Goal: Contribute content: Add original content to the website for others to see

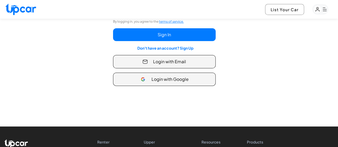
scroll to position [69, 0]
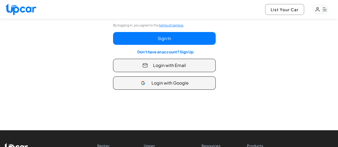
click at [189, 64] on button "Login with Email" at bounding box center [164, 65] width 103 height 13
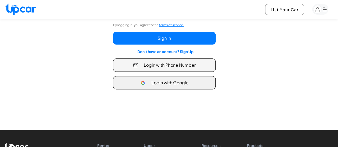
type input "**********"
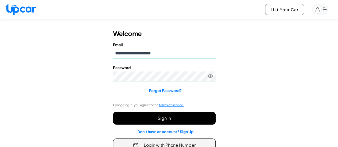
click at [164, 123] on button "Sign In" at bounding box center [164, 118] width 103 height 13
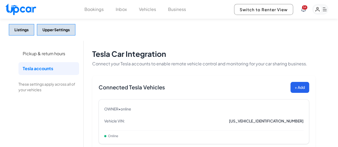
click at [145, 7] on button "Vehicles" at bounding box center [147, 9] width 17 height 6
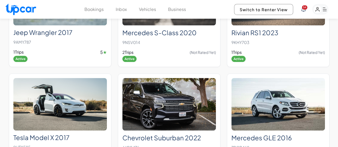
scroll to position [313, 0]
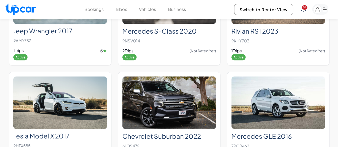
click at [173, 34] on div "[PERSON_NAME] S-Class 2020 9NSV014 2 Trips (Not Rated Yet) Active" at bounding box center [169, 42] width 94 height 37
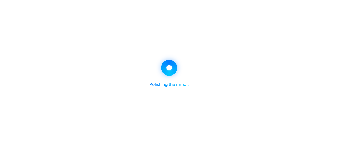
scroll to position [313, 0]
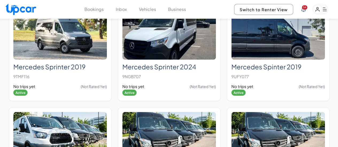
scroll to position [593, 0]
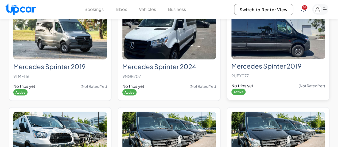
click at [248, 62] on h2 "Mercedes Spinter 2019" at bounding box center [278, 66] width 94 height 8
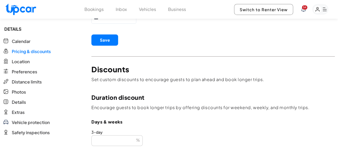
scroll to position [98, 0]
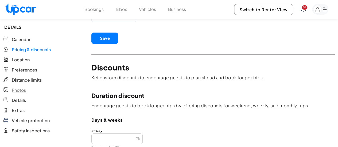
click at [24, 87] on span "Photos" at bounding box center [19, 90] width 14 height 6
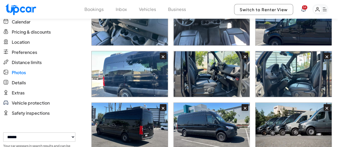
scroll to position [107, 0]
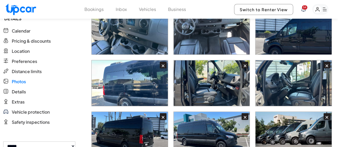
click at [165, 113] on div "×" at bounding box center [163, 116] width 7 height 7
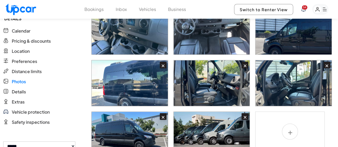
click at [165, 113] on div "×" at bounding box center [163, 116] width 7 height 7
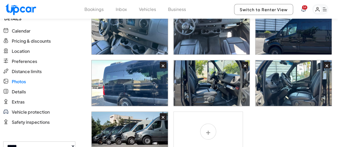
click at [165, 113] on div "×" at bounding box center [163, 116] width 7 height 7
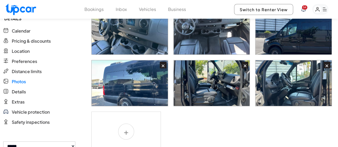
click at [164, 62] on div "×" at bounding box center [163, 65] width 7 height 7
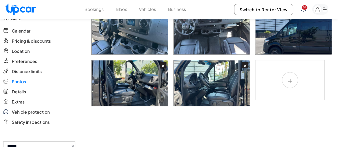
click at [164, 62] on div "×" at bounding box center [163, 65] width 7 height 7
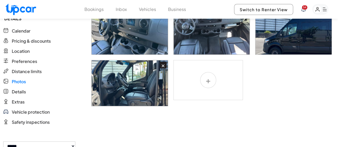
click at [164, 62] on div "×" at bounding box center [163, 65] width 7 height 7
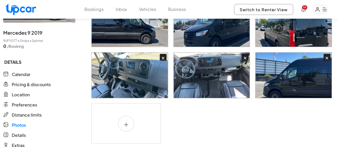
scroll to position [55, 0]
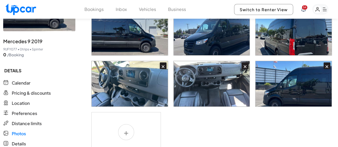
click at [164, 63] on div "×" at bounding box center [163, 66] width 7 height 7
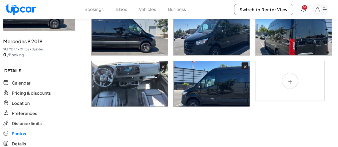
click at [164, 63] on div "×" at bounding box center [163, 66] width 7 height 7
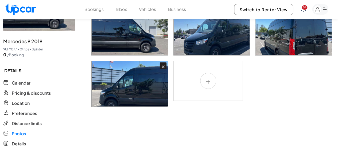
click at [164, 63] on div "×" at bounding box center [163, 66] width 7 height 7
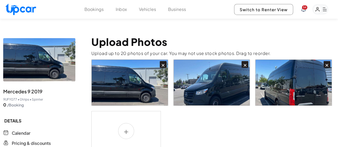
scroll to position [4, 0]
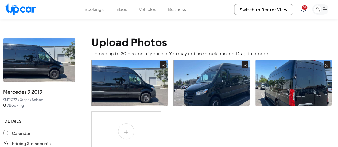
click at [164, 61] on div "×" at bounding box center [163, 64] width 7 height 7
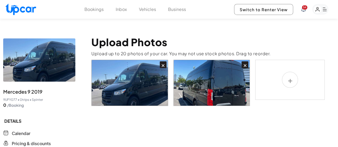
click at [164, 61] on div "×" at bounding box center [163, 64] width 7 height 7
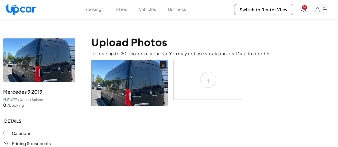
click at [164, 61] on div "×" at bounding box center [163, 64] width 7 height 7
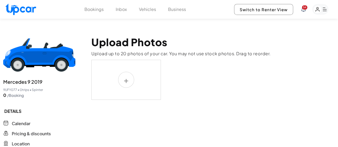
click at [136, 62] on label at bounding box center [125, 80] width 69 height 40
click at [0, 0] on input "file" at bounding box center [0, 0] width 0 height 0
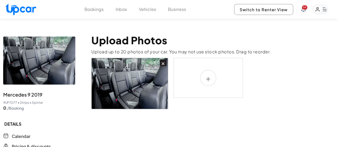
scroll to position [0, 0]
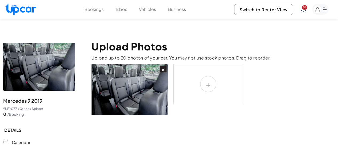
click at [205, 77] on label at bounding box center [207, 84] width 69 height 40
click at [0, 0] on input "file" at bounding box center [0, 0] width 0 height 0
click at [203, 73] on div "×" at bounding box center [212, 89] width 243 height 51
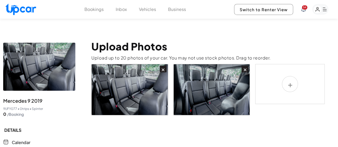
click at [288, 77] on label at bounding box center [289, 84] width 69 height 40
click at [0, 0] on input "file" at bounding box center [0, 0] width 0 height 0
click at [291, 76] on label at bounding box center [289, 84] width 69 height 40
click at [0, 0] on input "file" at bounding box center [0, 0] width 0 height 0
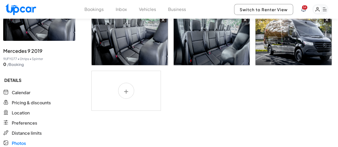
scroll to position [50, 0]
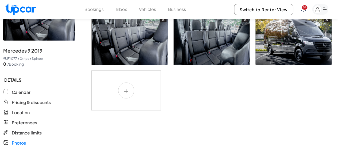
click at [124, 77] on label at bounding box center [125, 91] width 69 height 40
click at [0, 0] on input "file" at bounding box center [0, 0] width 0 height 0
click at [126, 80] on label at bounding box center [125, 91] width 69 height 40
click at [0, 0] on input "file" at bounding box center [0, 0] width 0 height 0
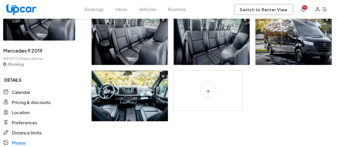
click at [207, 77] on label at bounding box center [207, 91] width 69 height 40
click at [0, 0] on input "file" at bounding box center [0, 0] width 0 height 0
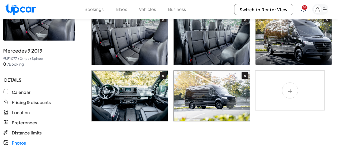
click at [288, 84] on label at bounding box center [289, 91] width 69 height 40
click at [0, 0] on input "file" at bounding box center [0, 0] width 0 height 0
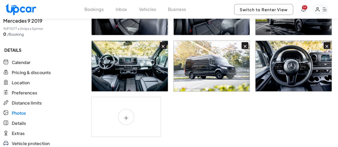
scroll to position [82, 0]
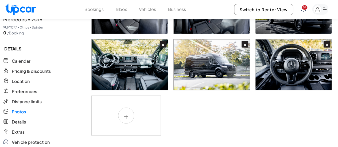
click at [132, 110] on label at bounding box center [125, 116] width 69 height 40
click at [0, 0] on input "file" at bounding box center [0, 0] width 0 height 0
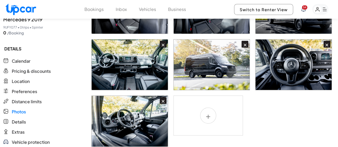
click at [206, 106] on label at bounding box center [207, 116] width 69 height 40
click at [0, 0] on input "file" at bounding box center [0, 0] width 0 height 0
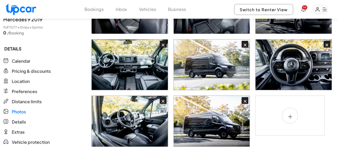
click at [282, 105] on label at bounding box center [289, 116] width 69 height 40
click at [0, 0] on input "file" at bounding box center [0, 0] width 0 height 0
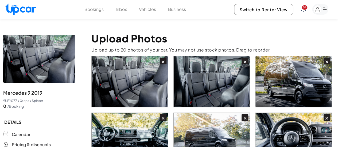
scroll to position [7, 0]
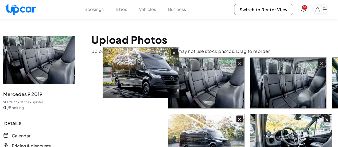
drag, startPoint x: 298, startPoint y: 89, endPoint x: 141, endPoint y: 87, distance: 156.9
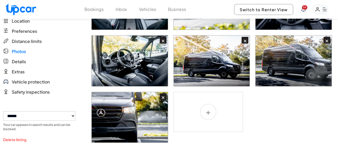
scroll to position [142, 0]
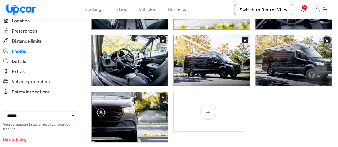
click at [205, 103] on label at bounding box center [207, 112] width 69 height 40
click at [0, 0] on input "file" at bounding box center [0, 0] width 0 height 0
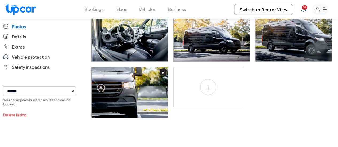
scroll to position [167, 0]
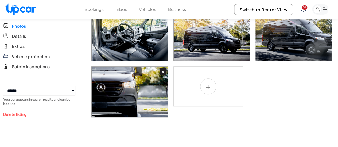
click at [210, 74] on label at bounding box center [207, 87] width 69 height 40
click at [0, 0] on input "file" at bounding box center [0, 0] width 0 height 0
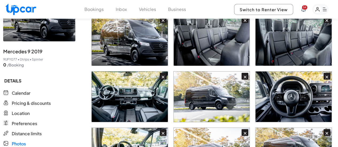
scroll to position [0, 0]
